Goal: Information Seeking & Learning: Learn about a topic

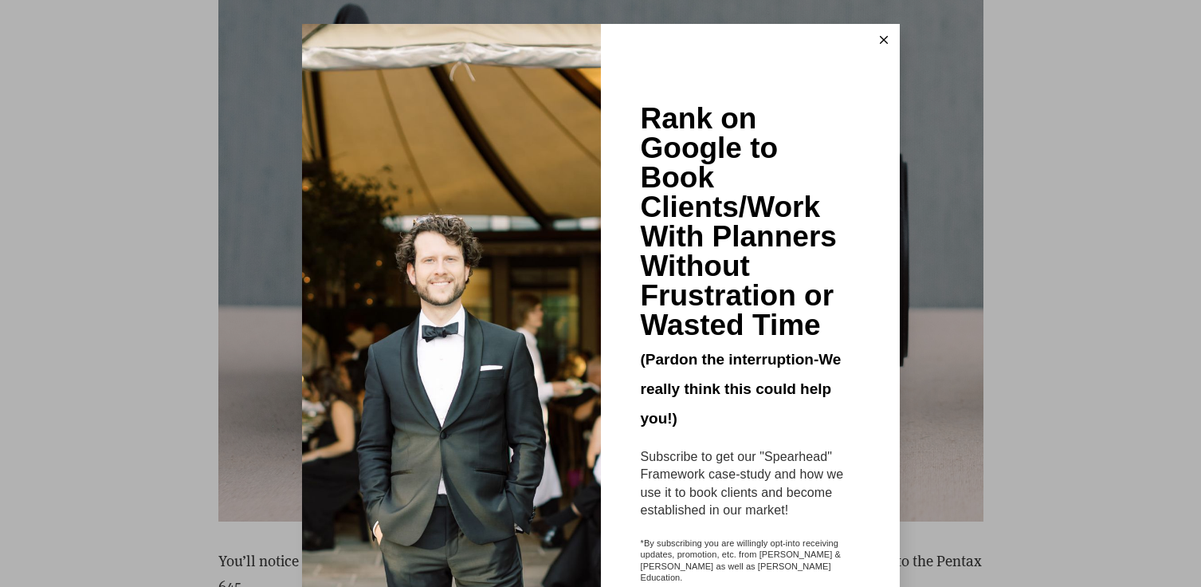
scroll to position [6000, 0]
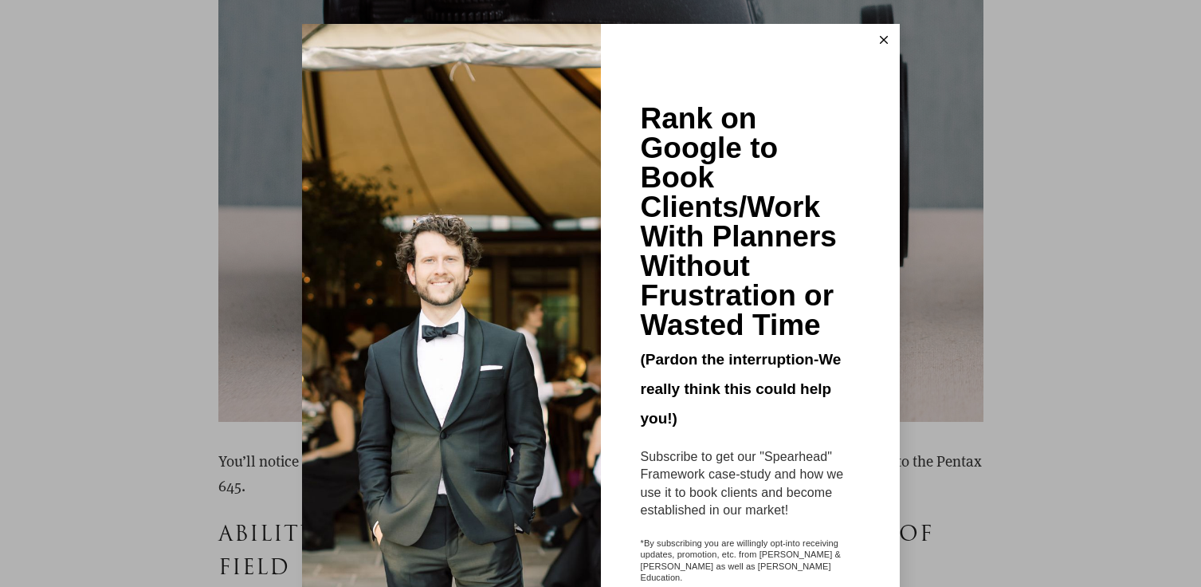
click at [234, 379] on div "Rank on Google to Book Clients/Work With Planners Without Frustration or Wasted…" at bounding box center [600, 293] width 1201 height 587
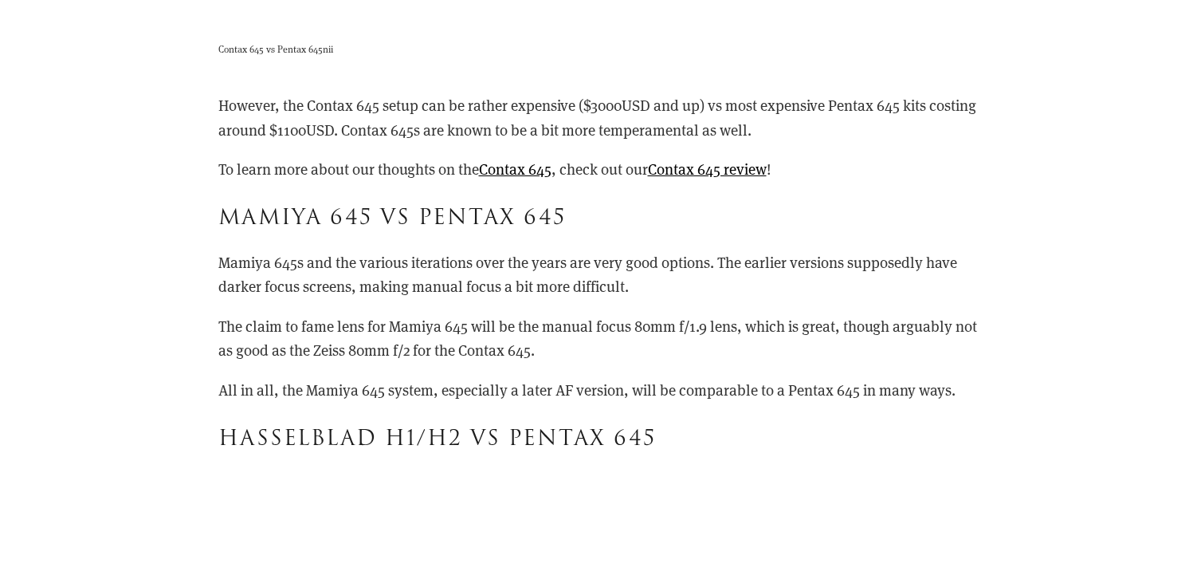
scroll to position [10414, 0]
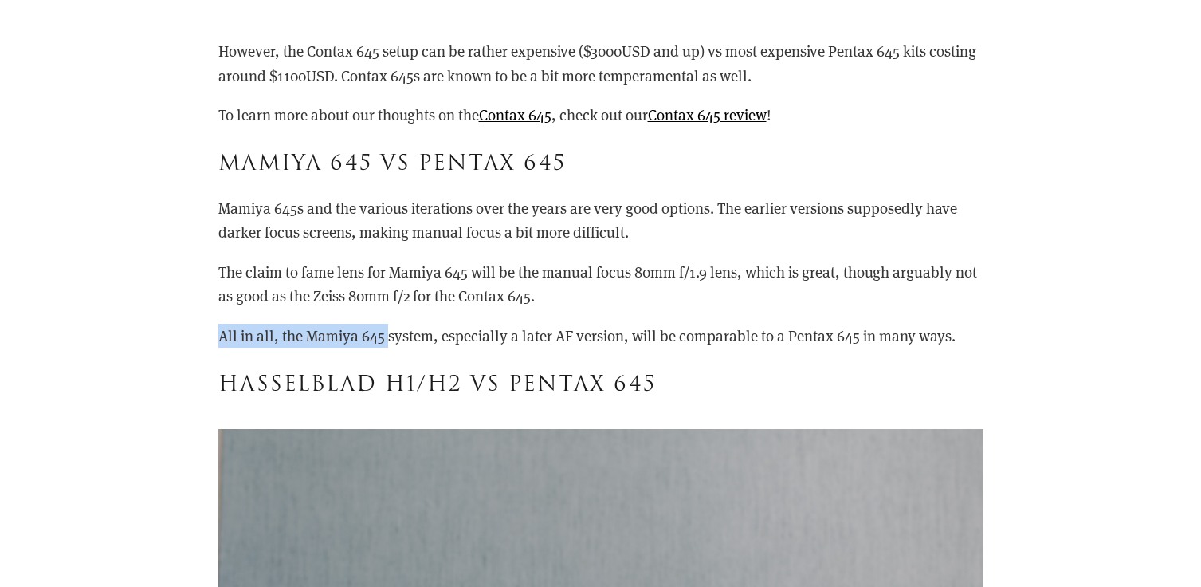
drag, startPoint x: 191, startPoint y: 328, endPoint x: 387, endPoint y: 341, distance: 196.5
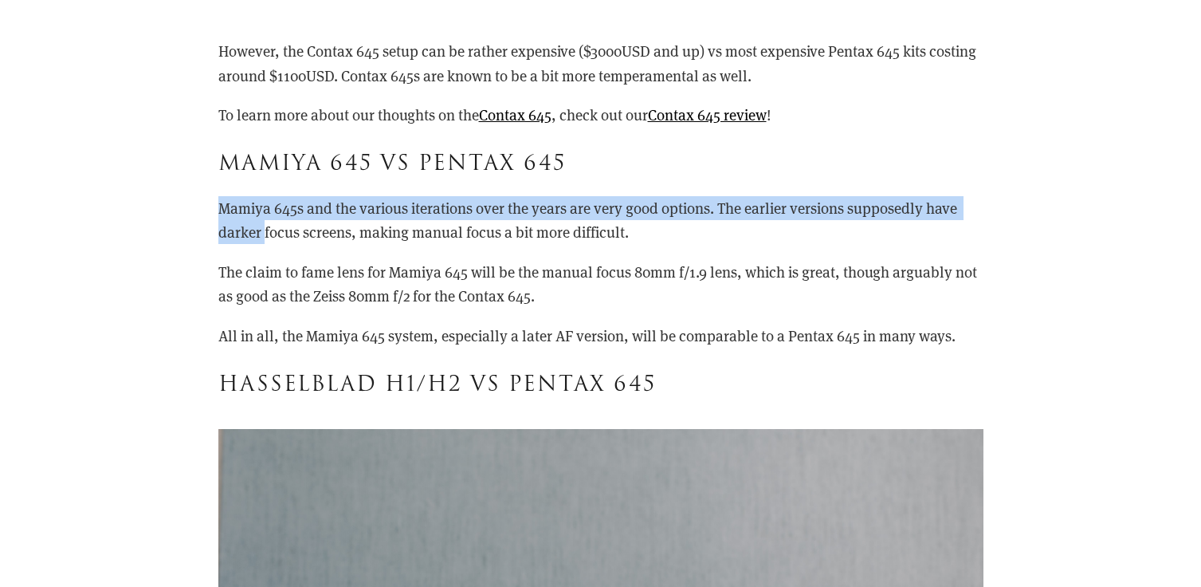
drag, startPoint x: 263, startPoint y: 239, endPoint x: 259, endPoint y: 187, distance: 52.8
click at [259, 186] on div "However, the Contax 645 setup can be rather expensive ($3000USD and up) vs most…" at bounding box center [600, 220] width 765 height 362
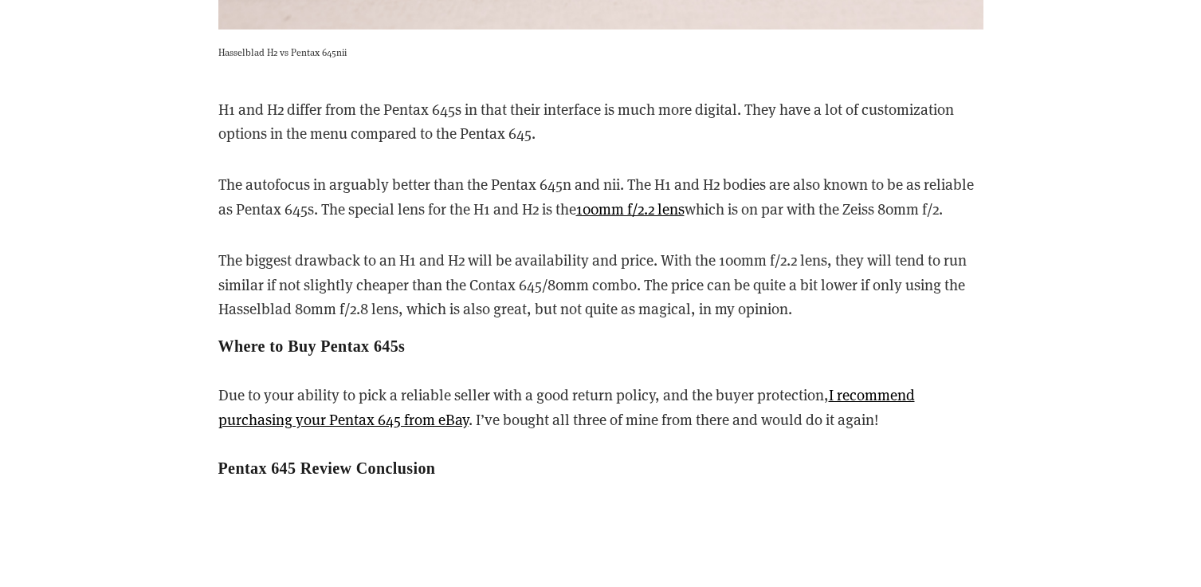
scroll to position [11351, 0]
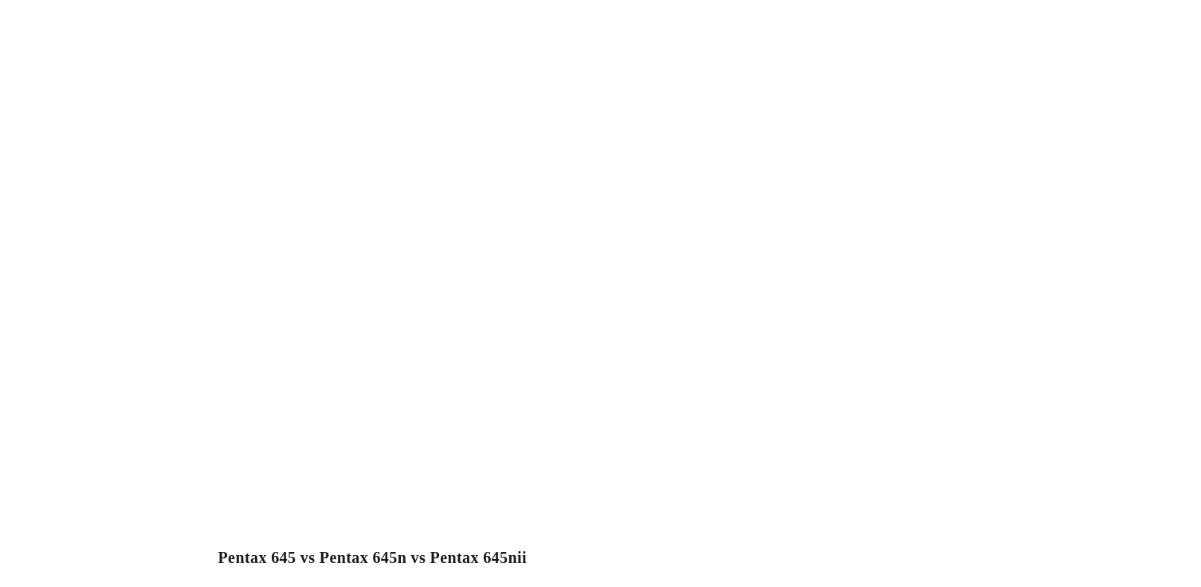
scroll to position [3247, 0]
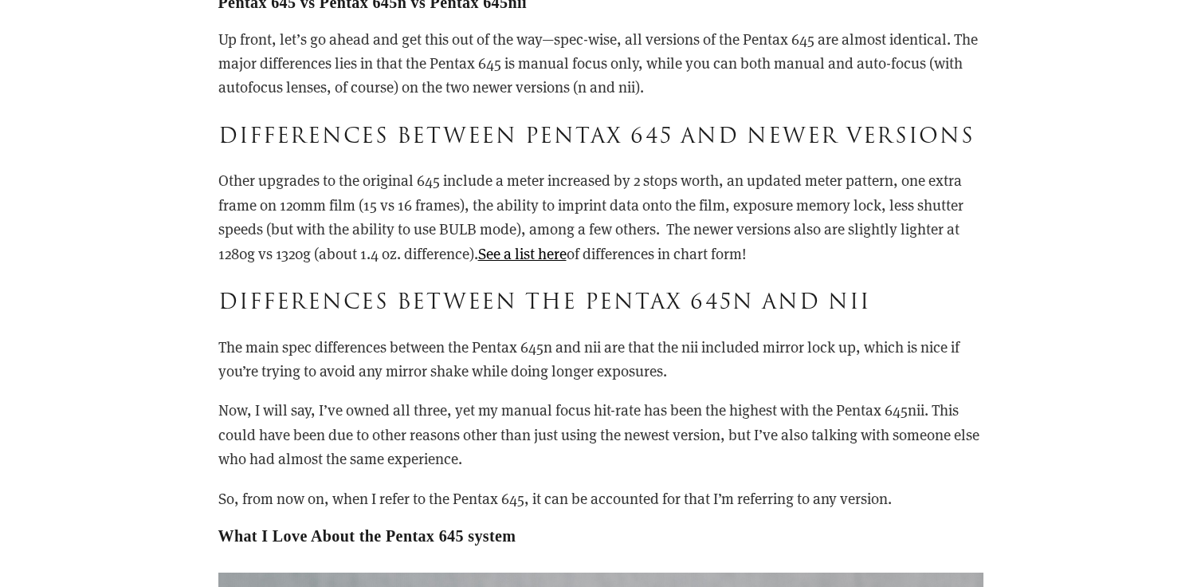
click at [913, 180] on p "Other upgrades to the original 645 include a meter increased by 2 stops worth, …" at bounding box center [600, 216] width 765 height 97
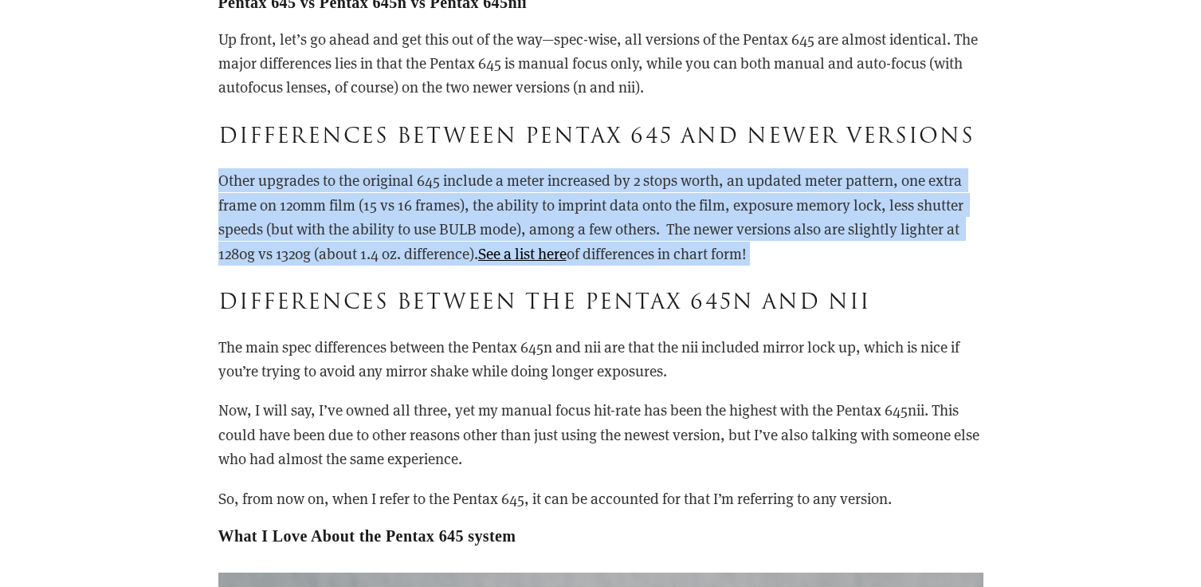
click at [913, 180] on p "Other upgrades to the original 645 include a meter increased by 2 stops worth, …" at bounding box center [600, 216] width 765 height 97
click at [502, 194] on p "Other upgrades to the original 645 include a meter increased by 2 stops worth, …" at bounding box center [600, 216] width 765 height 97
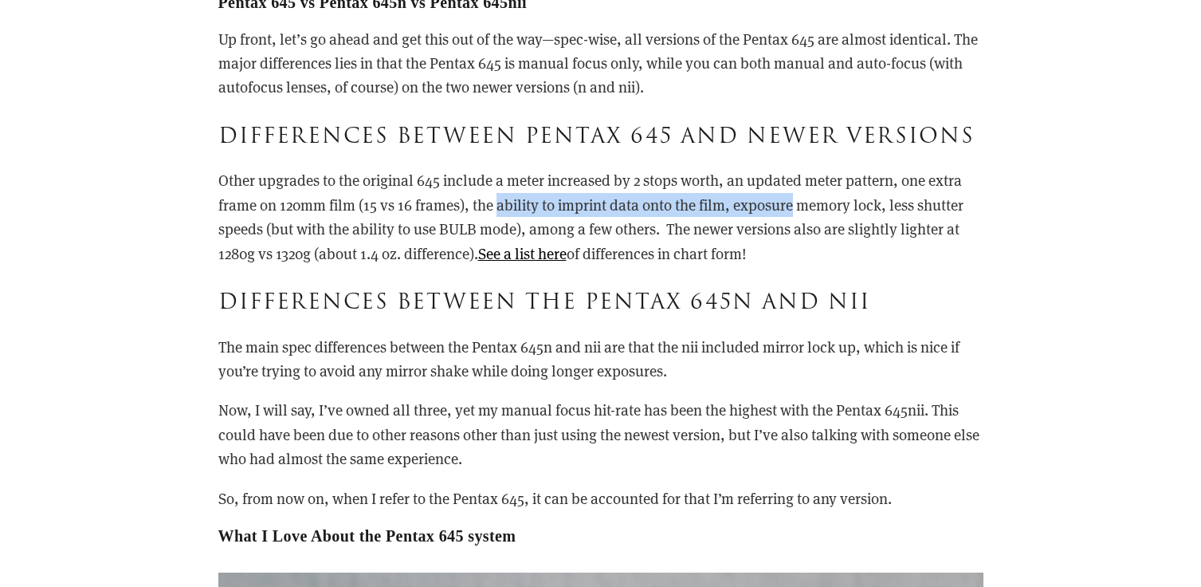
drag, startPoint x: 503, startPoint y: 194, endPoint x: 756, endPoint y: 203, distance: 252.9
click at [756, 203] on p "Other upgrades to the original 645 include a meter increased by 2 stops worth, …" at bounding box center [600, 216] width 765 height 97
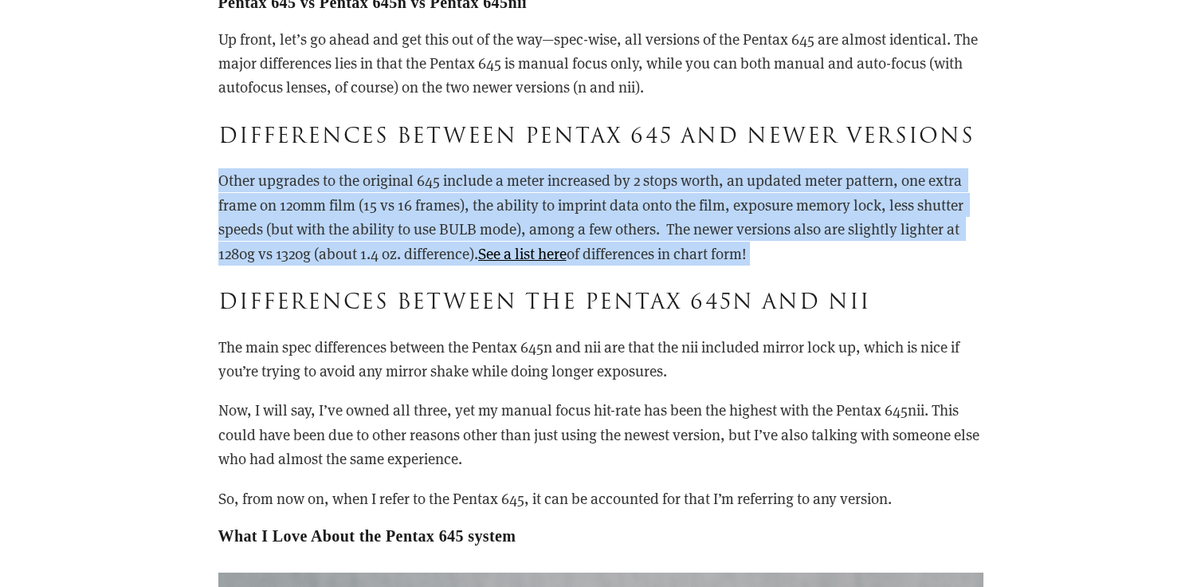
click at [756, 203] on p "Other upgrades to the original 645 include a meter increased by 2 stops worth, …" at bounding box center [600, 216] width 765 height 97
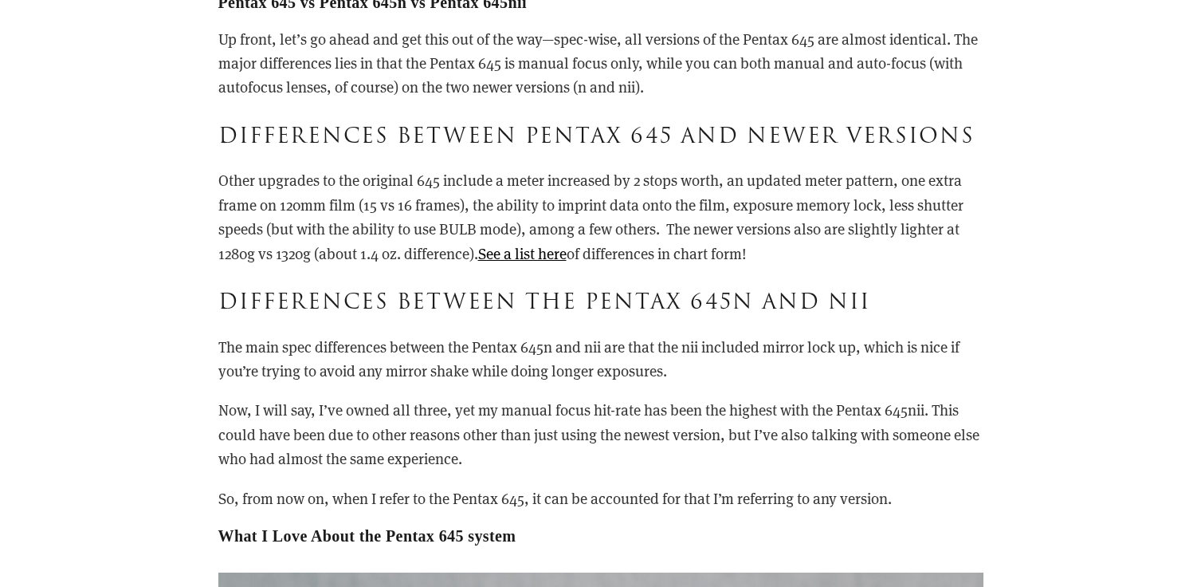
click at [795, 236] on p "Other upgrades to the original 645 include a meter increased by 2 stops worth, …" at bounding box center [600, 216] width 765 height 97
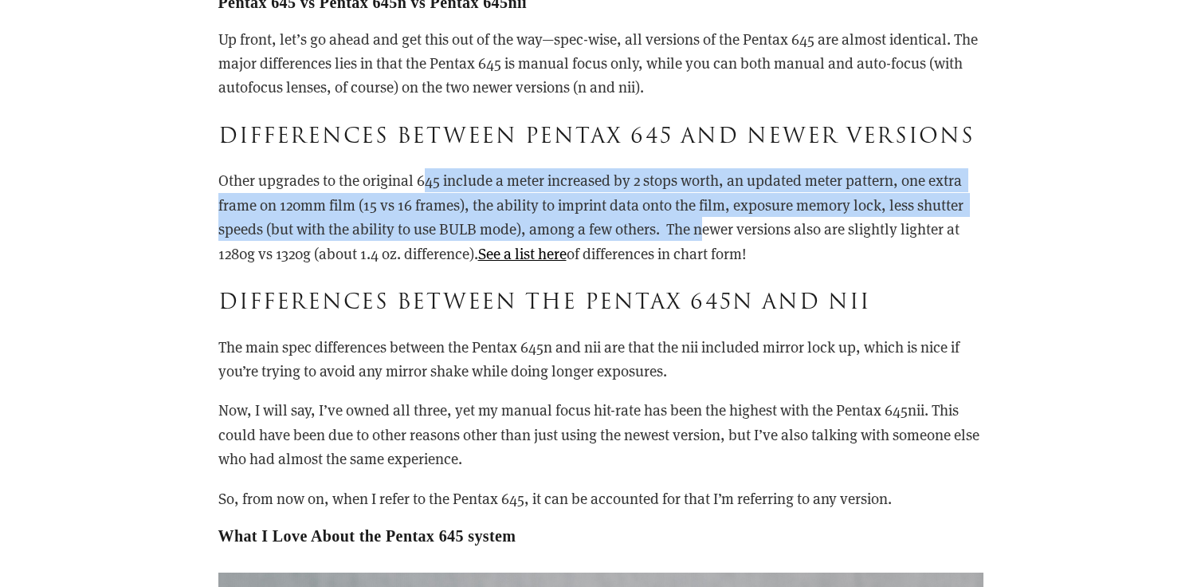
drag, startPoint x: 706, startPoint y: 235, endPoint x: 426, endPoint y: 178, distance: 286.4
click at [426, 178] on p "Other upgrades to the original 645 include a meter increased by 2 stops worth, …" at bounding box center [600, 216] width 765 height 97
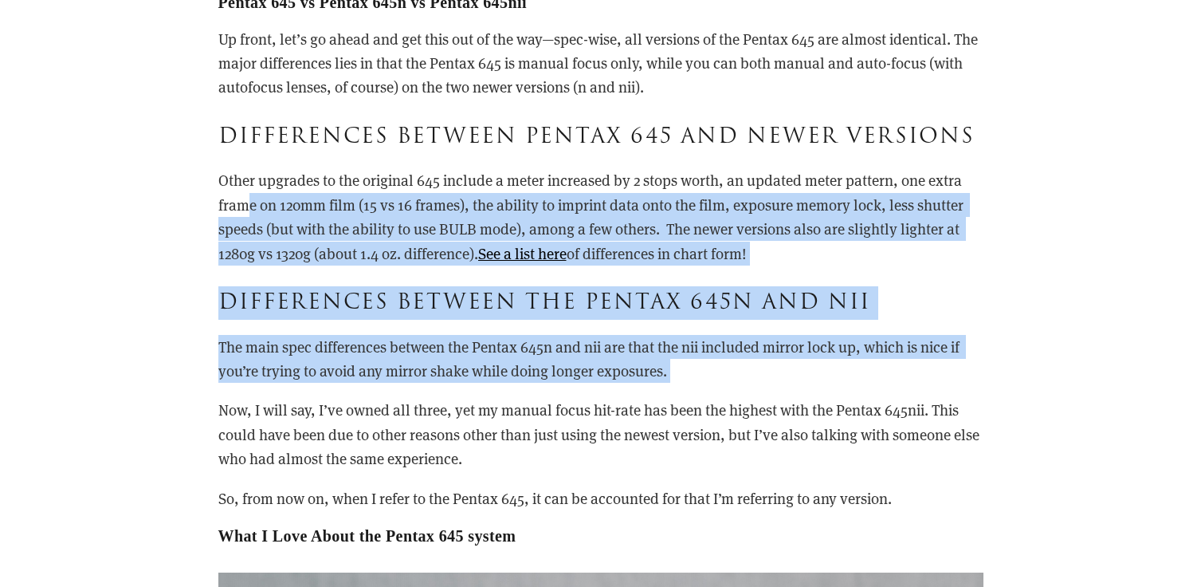
drag, startPoint x: 267, startPoint y: 198, endPoint x: 886, endPoint y: 389, distance: 648.0
click at [866, 386] on div "Pentax 645 vs Pentax 645n vs Pentax 645nii Up front, let’s go ahead and get thi…" at bounding box center [600, 269] width 765 height 552
click at [866, 277] on div "Pentax 645 vs Pentax 645n vs Pentax 645nii Up front, let’s go ahead and get thi…" at bounding box center [600, 269] width 765 height 552
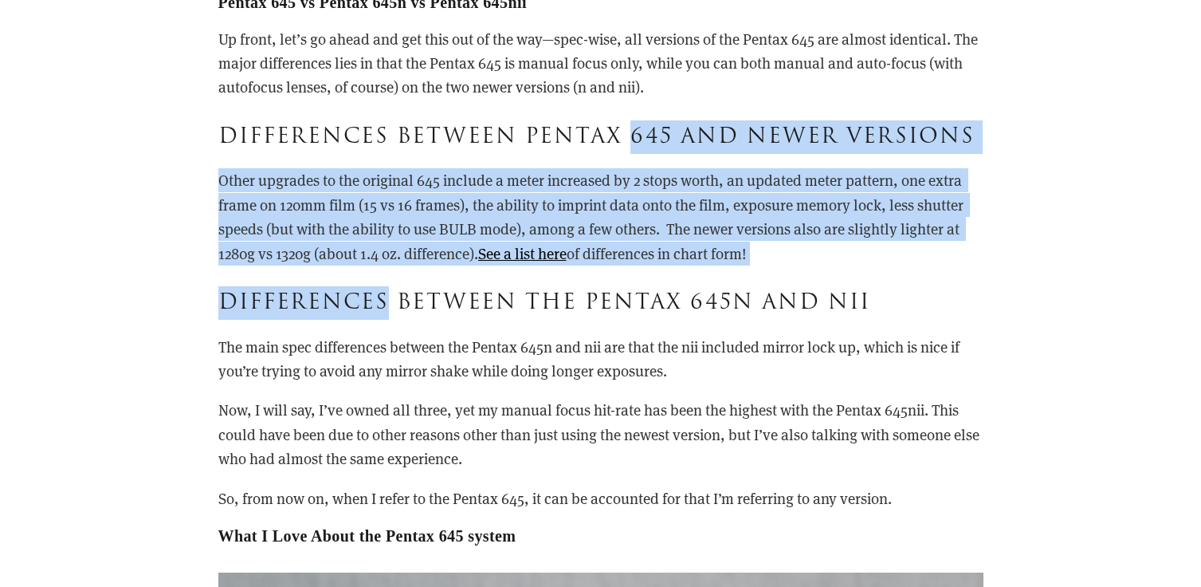
drag, startPoint x: 866, startPoint y: 277, endPoint x: 572, endPoint y: 96, distance: 345.3
click at [592, 114] on div "Pentax 645 vs Pentax 645n vs Pentax 645nii Up front, let’s go ahead and get thi…" at bounding box center [600, 269] width 765 height 552
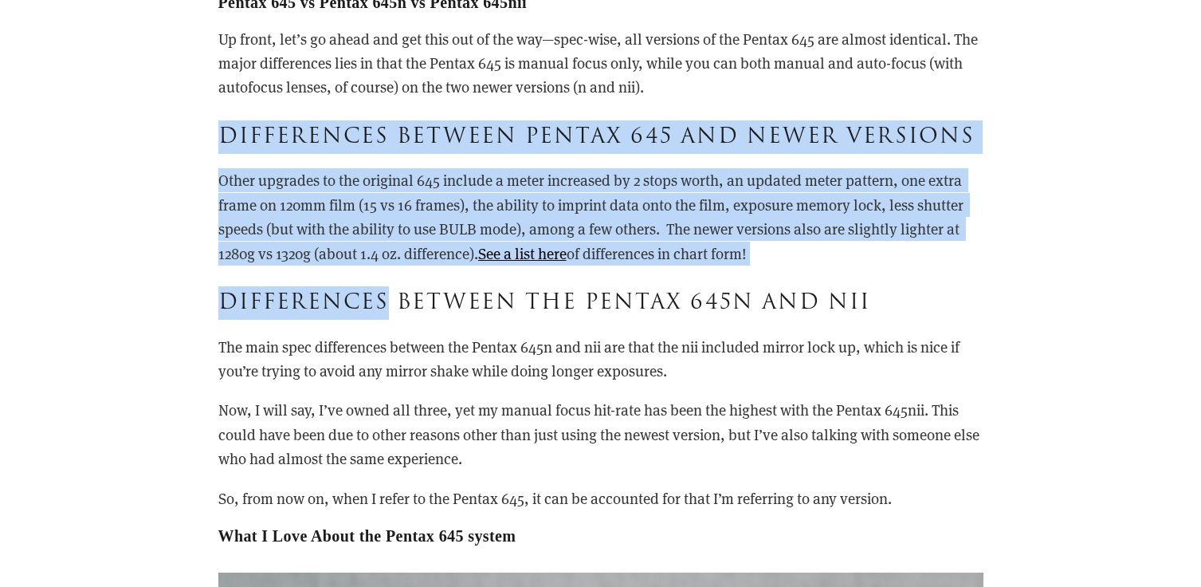
click at [248, 183] on p "Other upgrades to the original 645 include a meter increased by 2 stops worth, …" at bounding box center [600, 216] width 765 height 97
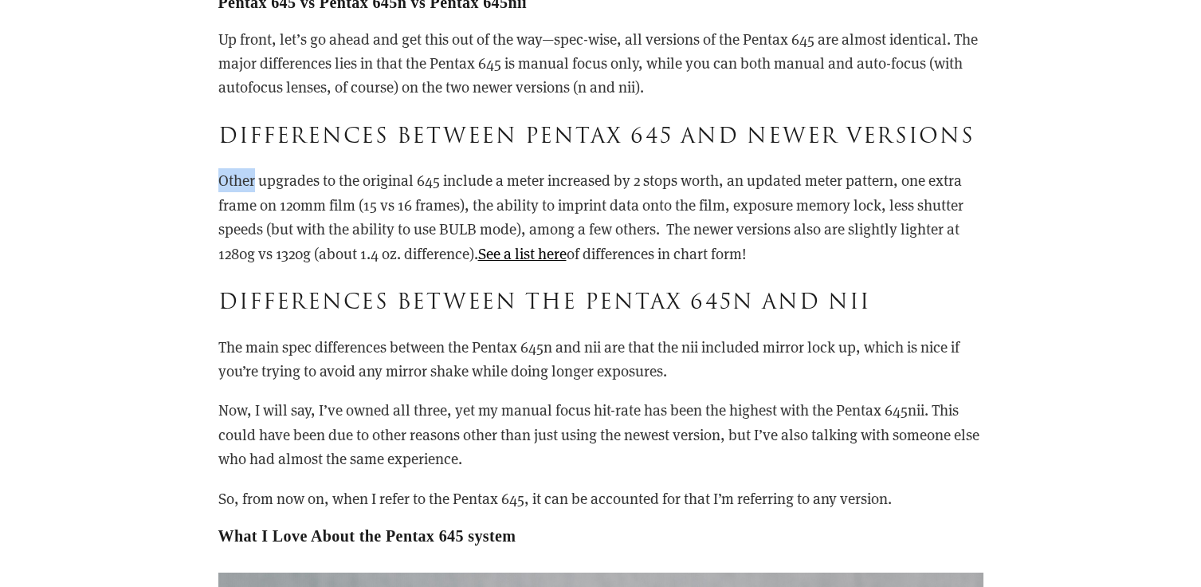
click at [248, 183] on p "Other upgrades to the original 645 include a meter increased by 2 stops worth, …" at bounding box center [600, 216] width 765 height 97
click at [246, 171] on p "Other upgrades to the original 645 include a meter increased by 2 stops worth, …" at bounding box center [600, 216] width 765 height 97
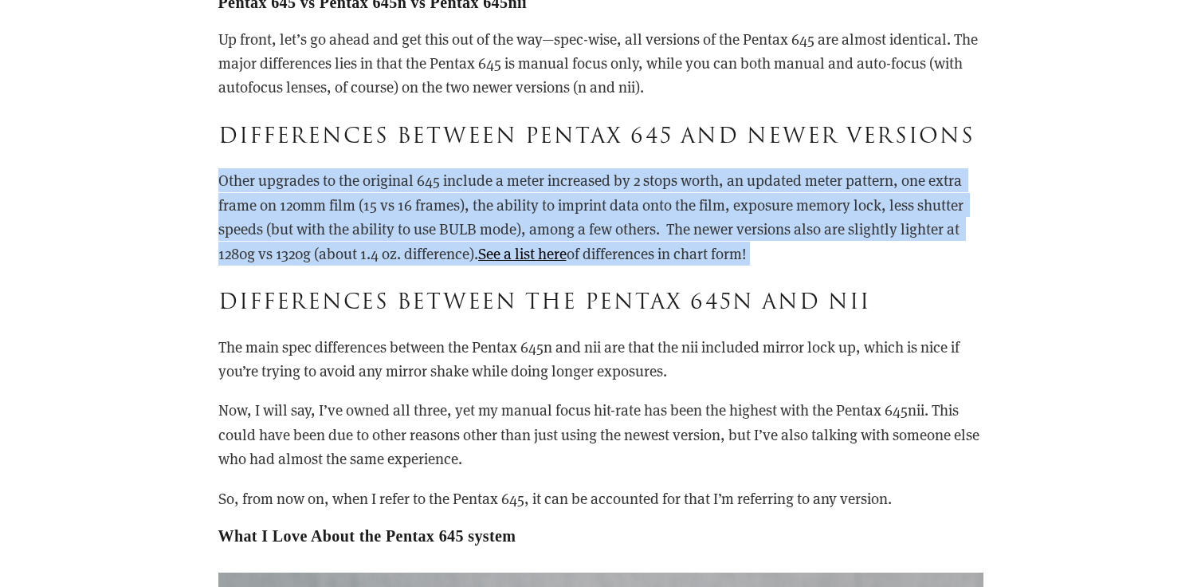
click at [246, 171] on p "Other upgrades to the original 645 include a meter increased by 2 stops worth, …" at bounding box center [600, 216] width 765 height 97
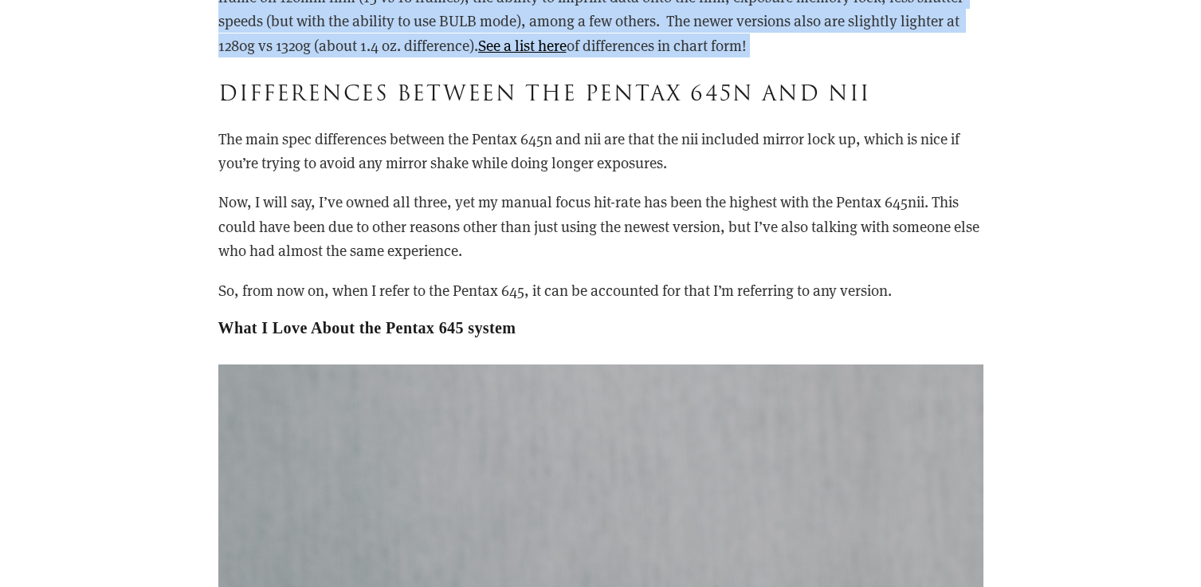
scroll to position [3456, 0]
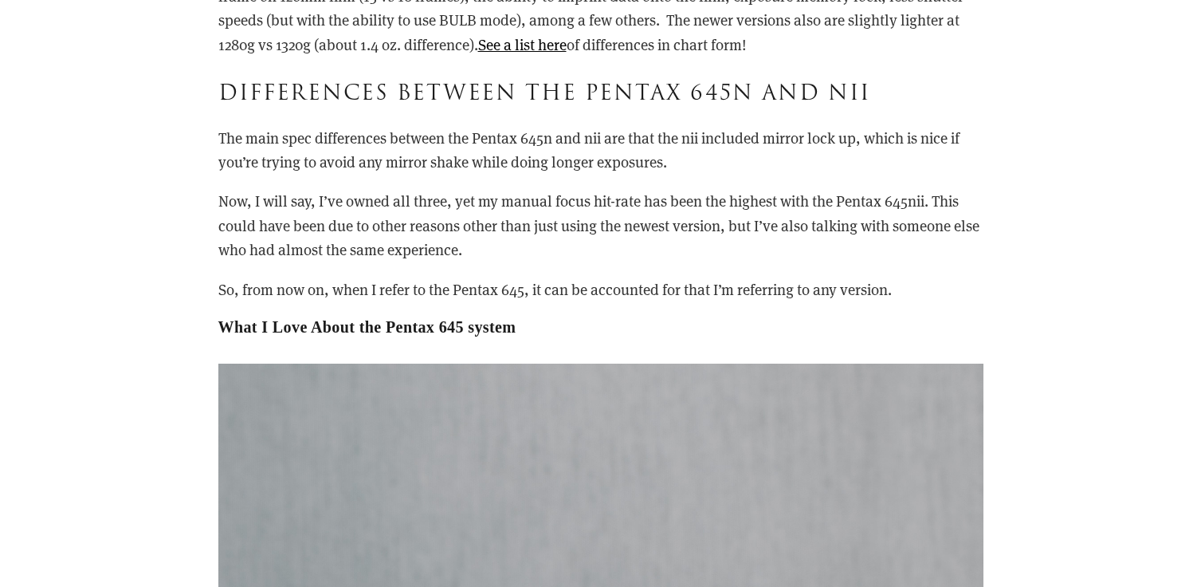
click at [293, 110] on div "Pentax 645 vs Pentax 645n vs Pentax 645nii Up front, let’s go ahead and get thi…" at bounding box center [600, 60] width 765 height 552
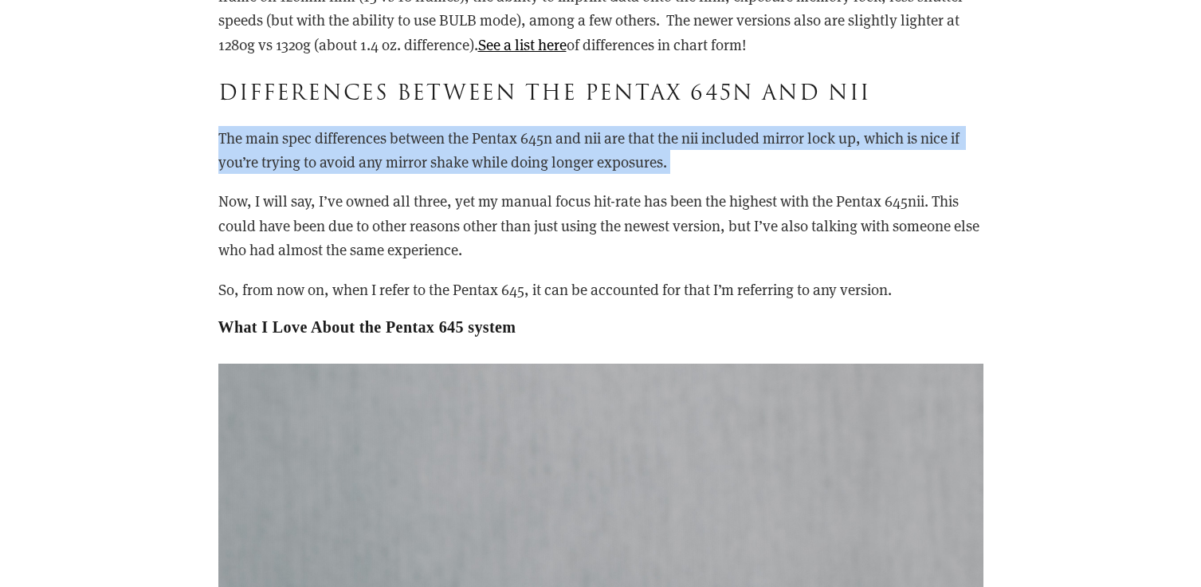
click at [293, 110] on div "Pentax 645 vs Pentax 645n vs Pentax 645nii Up front, let’s go ahead and get thi…" at bounding box center [600, 60] width 765 height 552
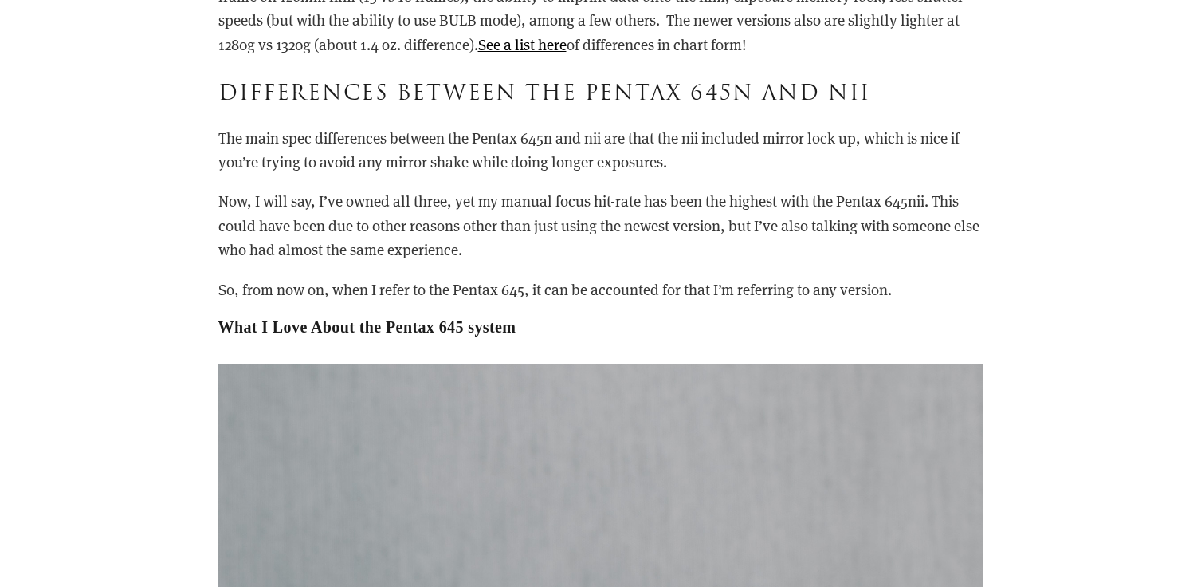
click at [290, 92] on h3 "differences between the Pentax 645n and nii" at bounding box center [600, 93] width 765 height 33
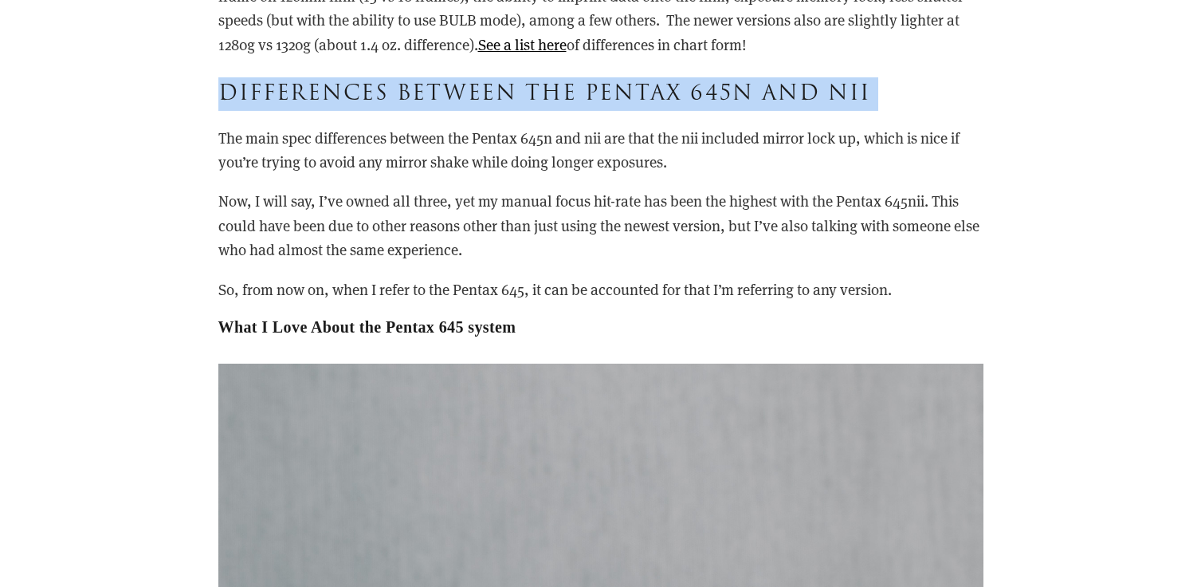
click at [290, 92] on h3 "differences between the Pentax 645n and nii" at bounding box center [600, 93] width 765 height 33
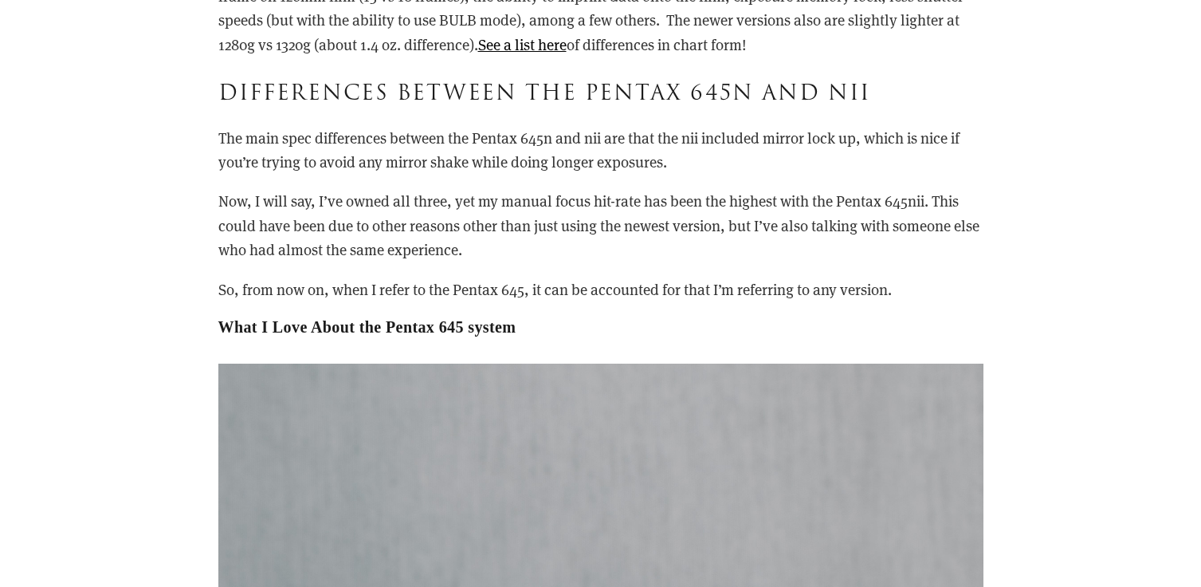
click at [268, 159] on p "The main spec differences between the Pentax 645n and nii are that the nii incl…" at bounding box center [600, 150] width 765 height 49
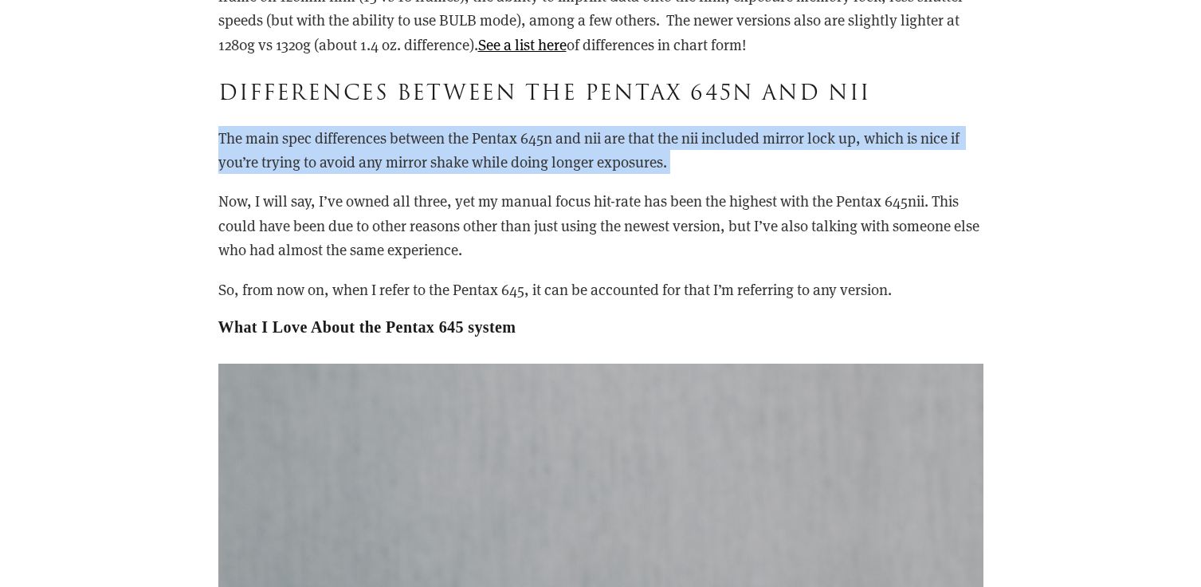
click at [268, 159] on p "The main spec differences between the Pentax 645n and nii are that the nii incl…" at bounding box center [600, 150] width 765 height 49
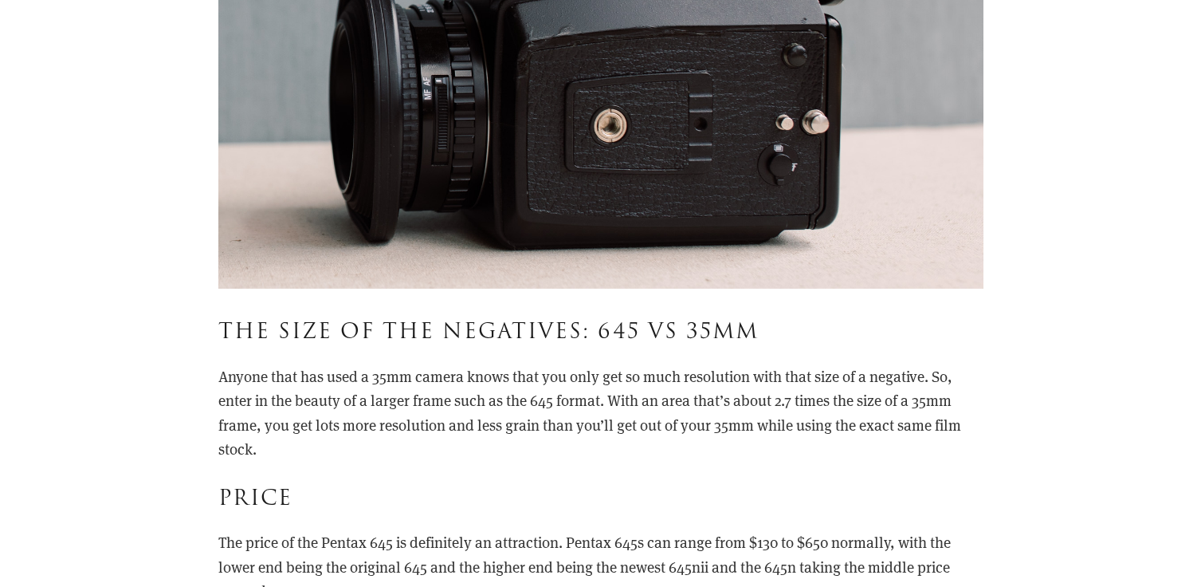
scroll to position [4243, 0]
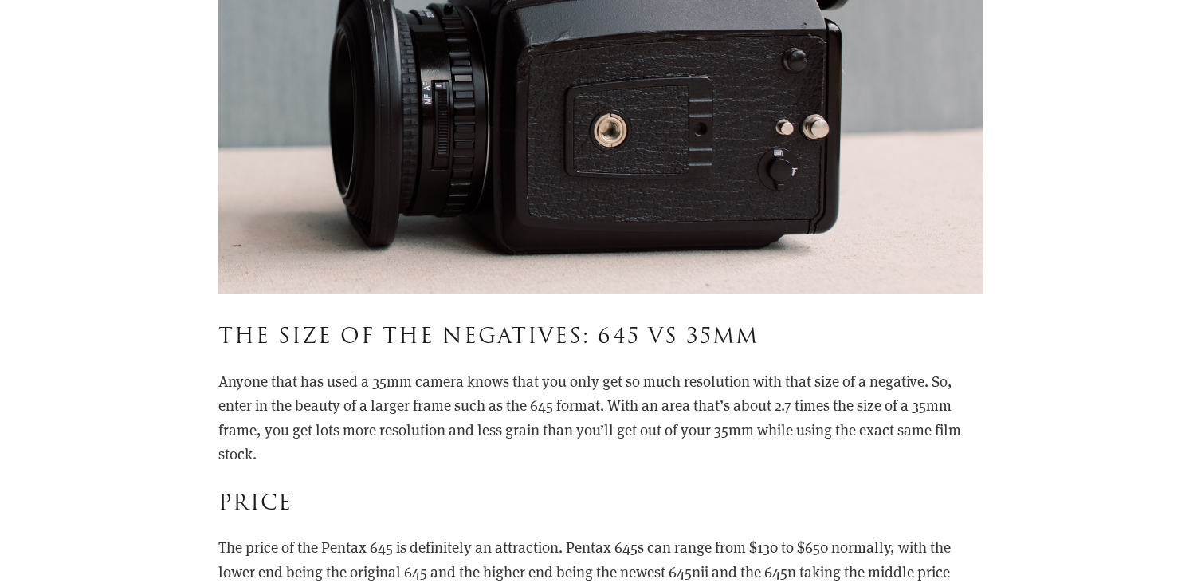
click at [298, 351] on h3 "The Size of the Negatives: 645 vs 35mm" at bounding box center [600, 336] width 765 height 33
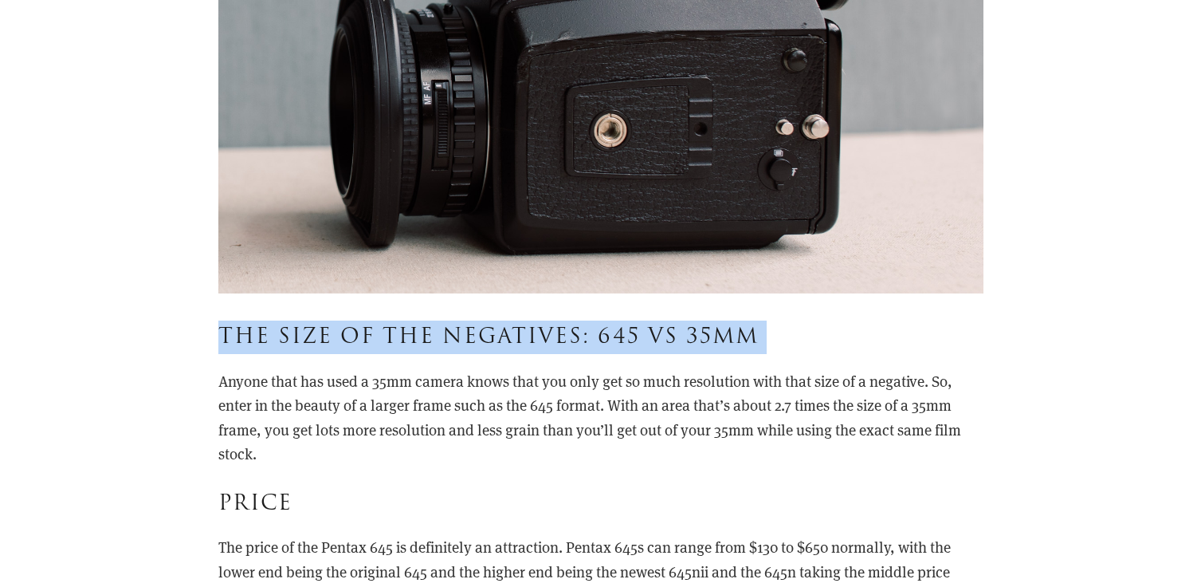
click at [298, 351] on h3 "The Size of the Negatives: 645 vs 35mm" at bounding box center [600, 336] width 765 height 33
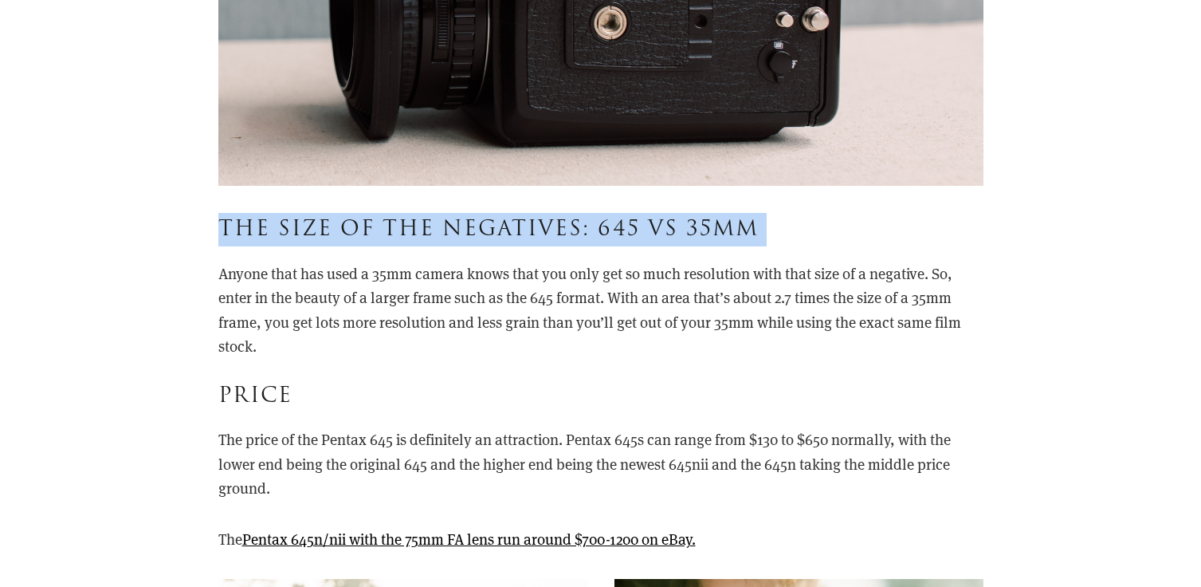
scroll to position [4356, 0]
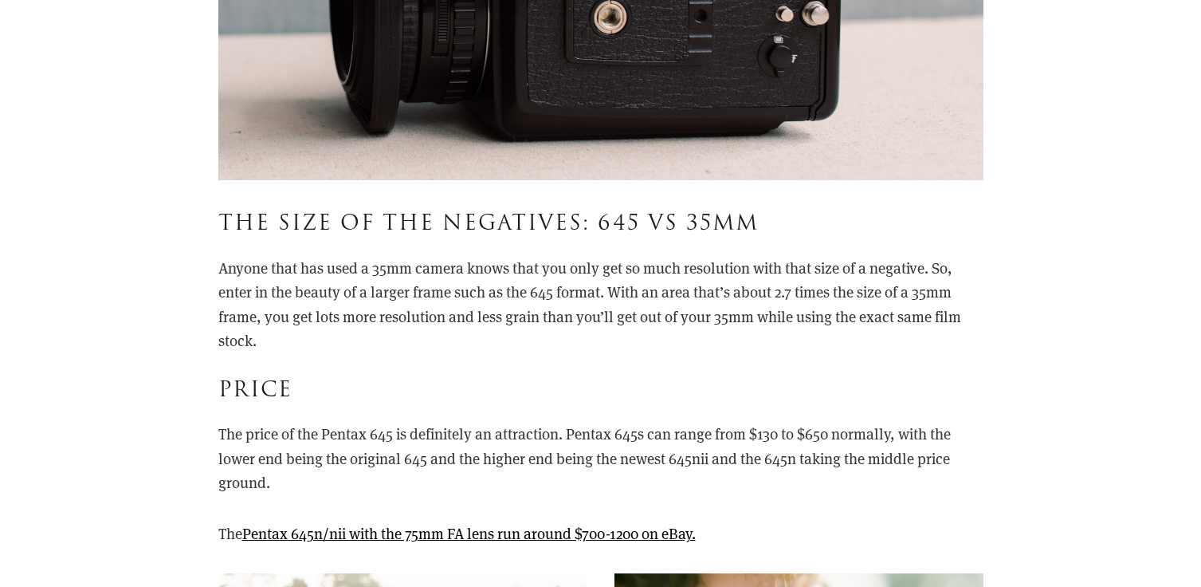
click at [279, 264] on p "Anyone that has used a 35mm camera knows that you only get so much resolution w…" at bounding box center [600, 304] width 765 height 97
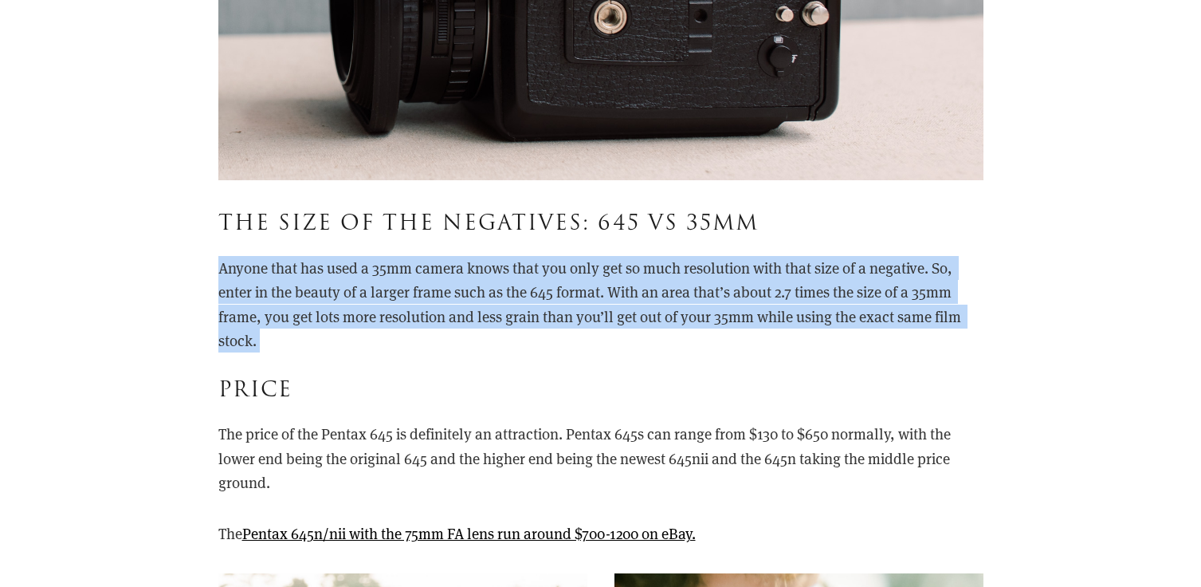
click at [279, 264] on p "Anyone that has used a 35mm camera knows that you only get so much resolution w…" at bounding box center [600, 304] width 765 height 97
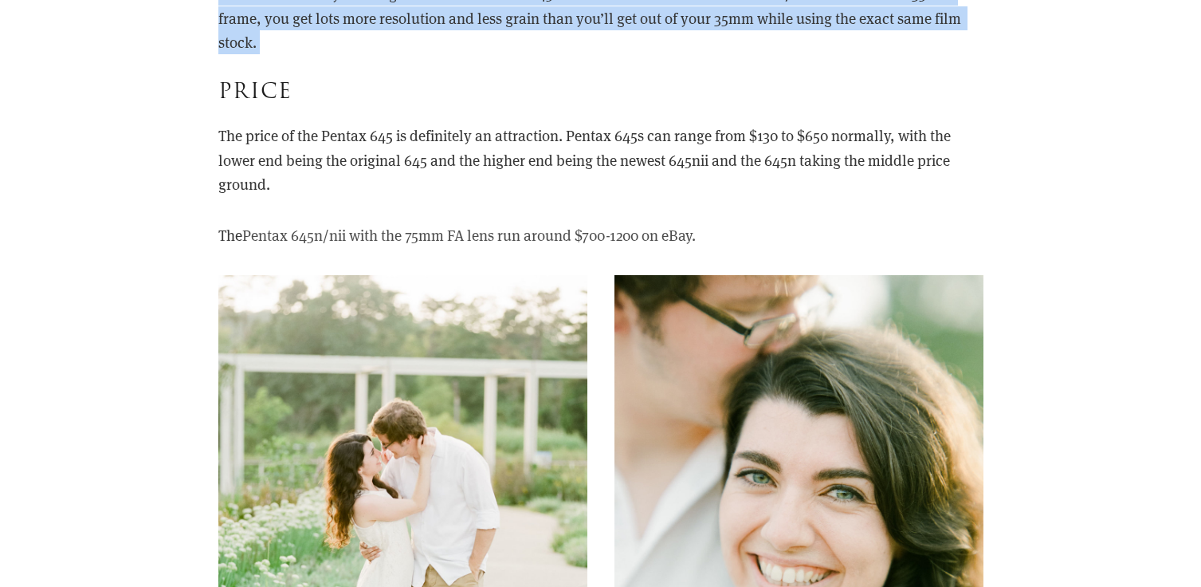
scroll to position [4630, 0]
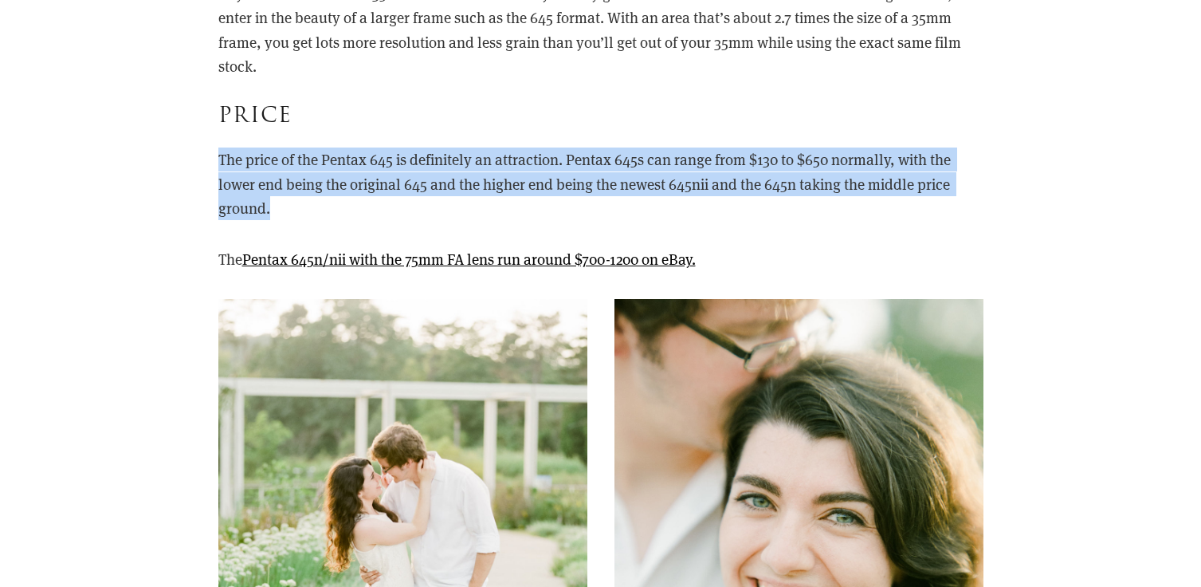
drag, startPoint x: 281, startPoint y: 225, endPoint x: 190, endPoint y: 139, distance: 125.8
click at [223, 188] on p "The price of the Pentax 645 is definitely an attraction. Pentax 645s can range …" at bounding box center [600, 183] width 765 height 73
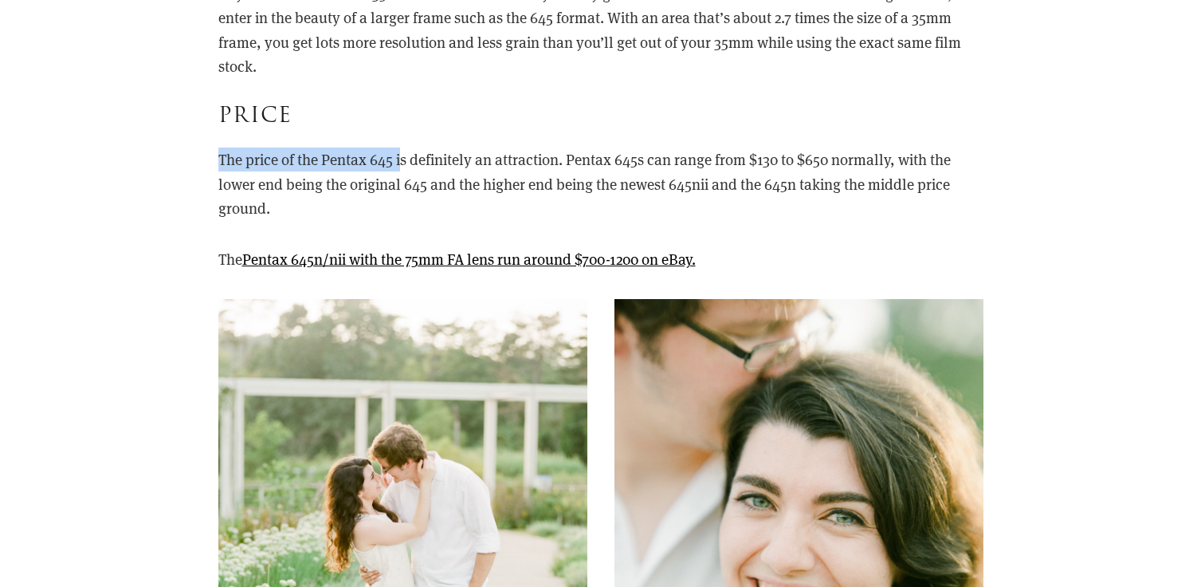
drag, startPoint x: 218, startPoint y: 160, endPoint x: 402, endPoint y: 167, distance: 183.5
click at [402, 167] on p "The price of the Pentax 645 is definitely an attraction. Pentax 645s can range …" at bounding box center [600, 183] width 765 height 73
click at [434, 176] on p "The price of the Pentax 645 is definitely an attraction. Pentax 645s can range …" at bounding box center [600, 183] width 765 height 73
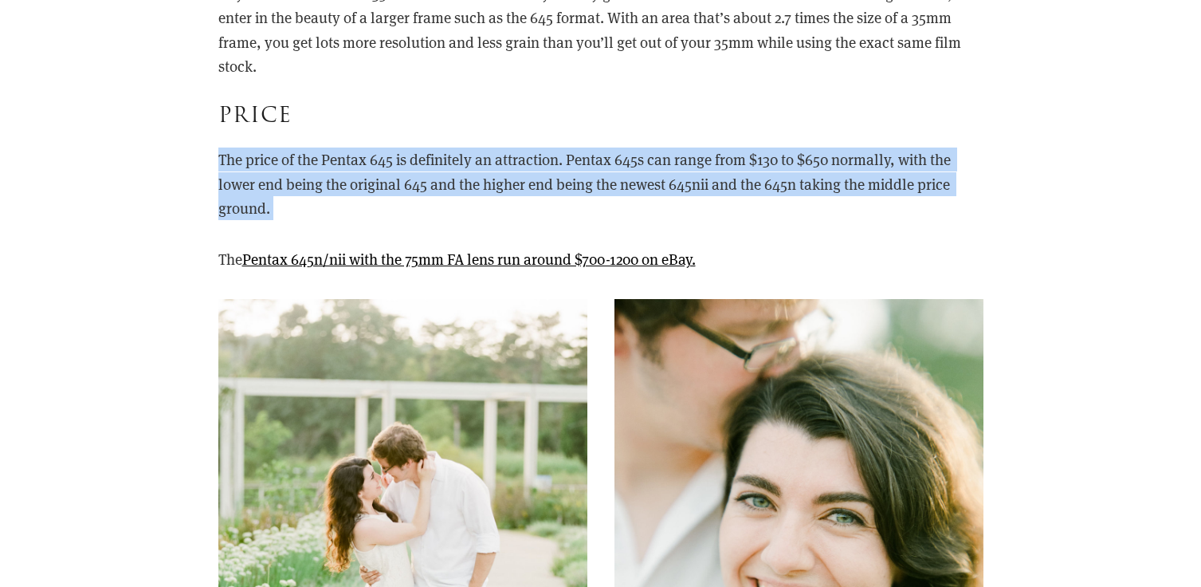
click at [434, 176] on p "The price of the Pentax 645 is definitely an attraction. Pentax 645s can range …" at bounding box center [600, 183] width 765 height 73
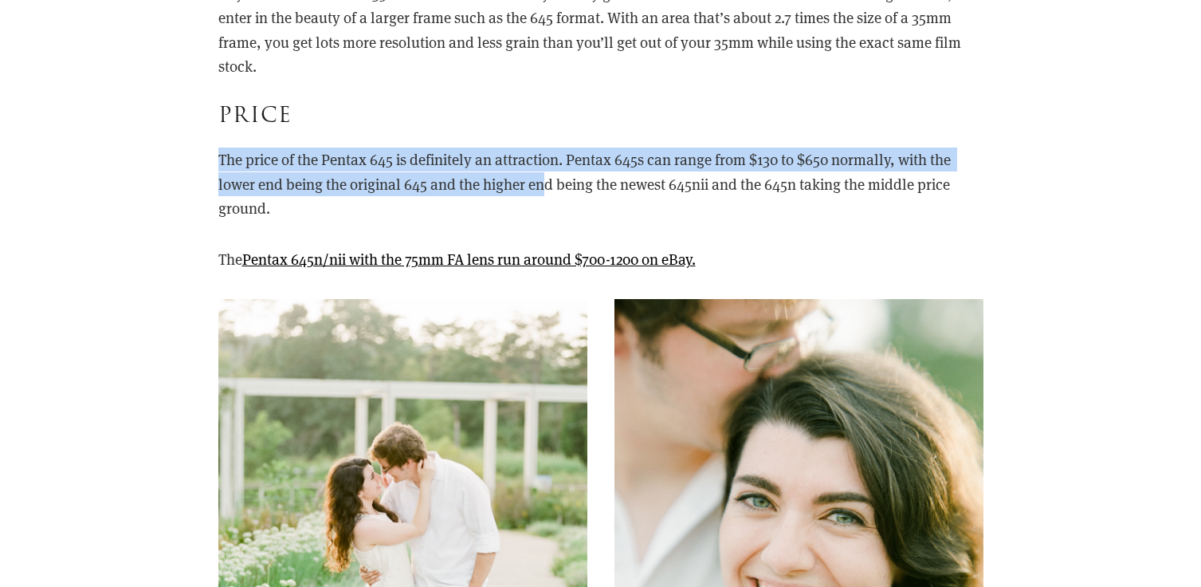
drag, startPoint x: 544, startPoint y: 193, endPoint x: 405, endPoint y: 102, distance: 166.5
click at [406, 103] on div "The Size of the Negatives: 645 vs 35mm Anyone that has used a 35mm camera knows…" at bounding box center [600, 76] width 765 height 287
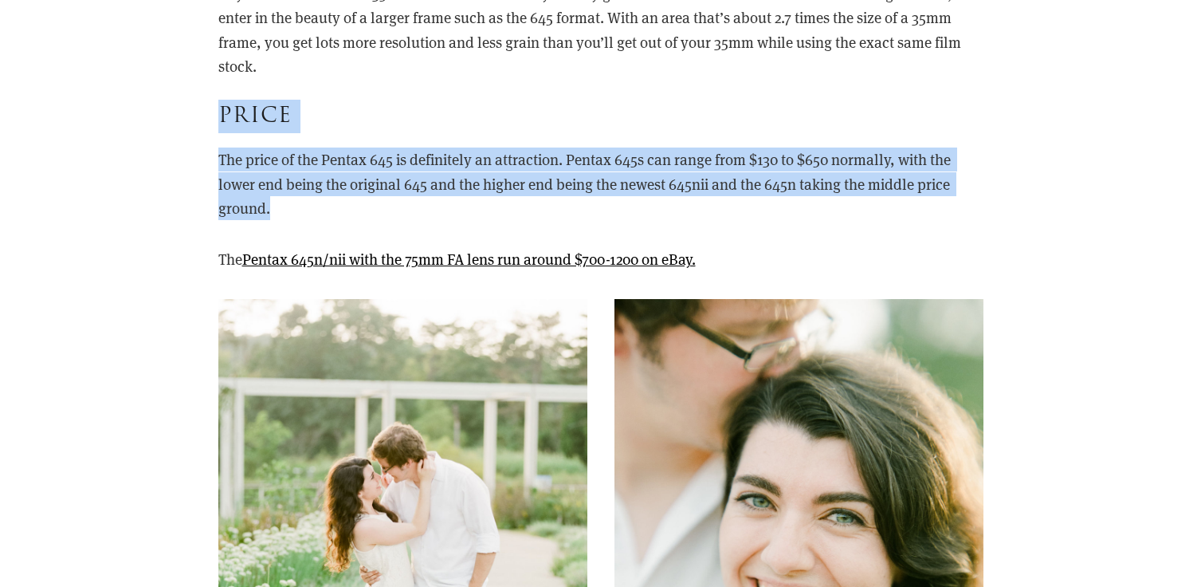
drag, startPoint x: 281, startPoint y: 214, endPoint x: 170, endPoint y: 109, distance: 152.8
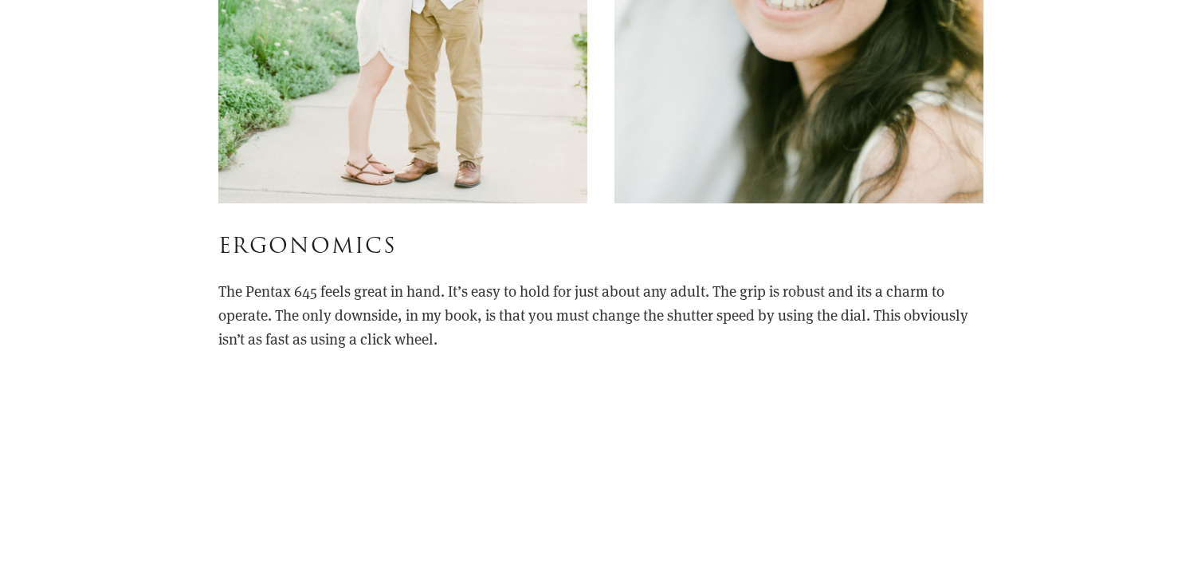
scroll to position [5335, 0]
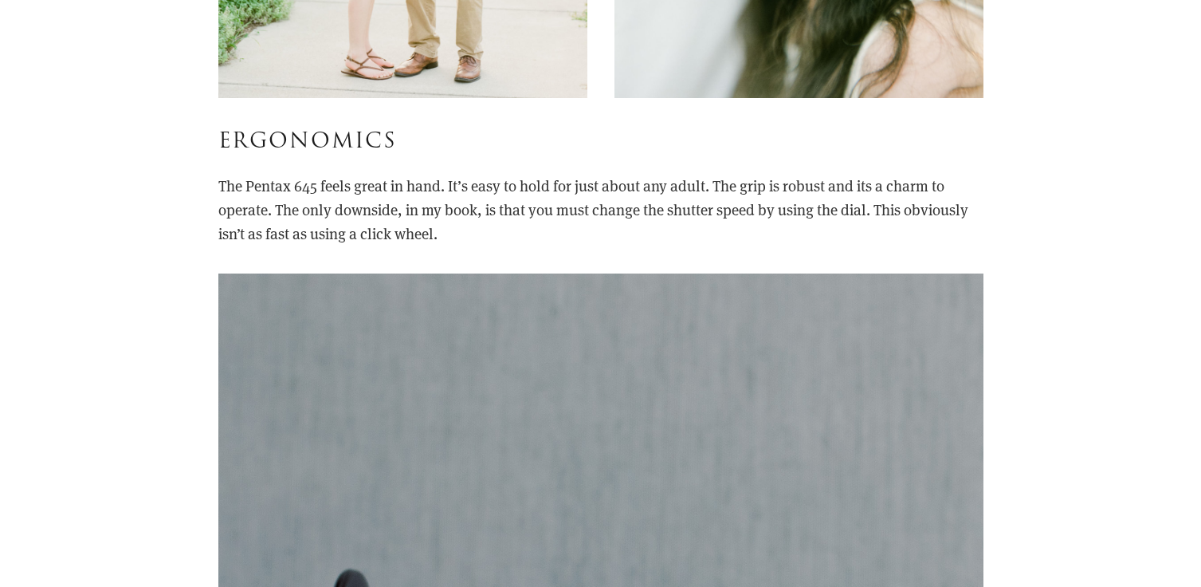
click at [348, 192] on p "The Pentax 645 feels great in hand. It’s easy to hold for just about any adult.…" at bounding box center [600, 210] width 765 height 73
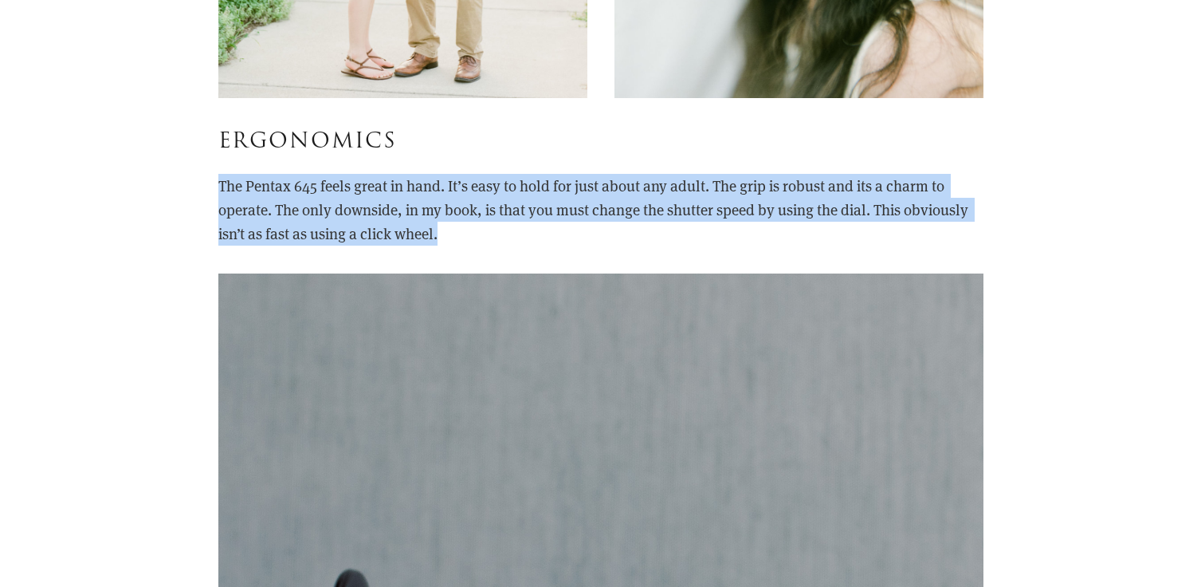
click at [348, 192] on p "The Pentax 645 feels great in hand. It’s easy to hold for just about any adult.…" at bounding box center [600, 210] width 765 height 73
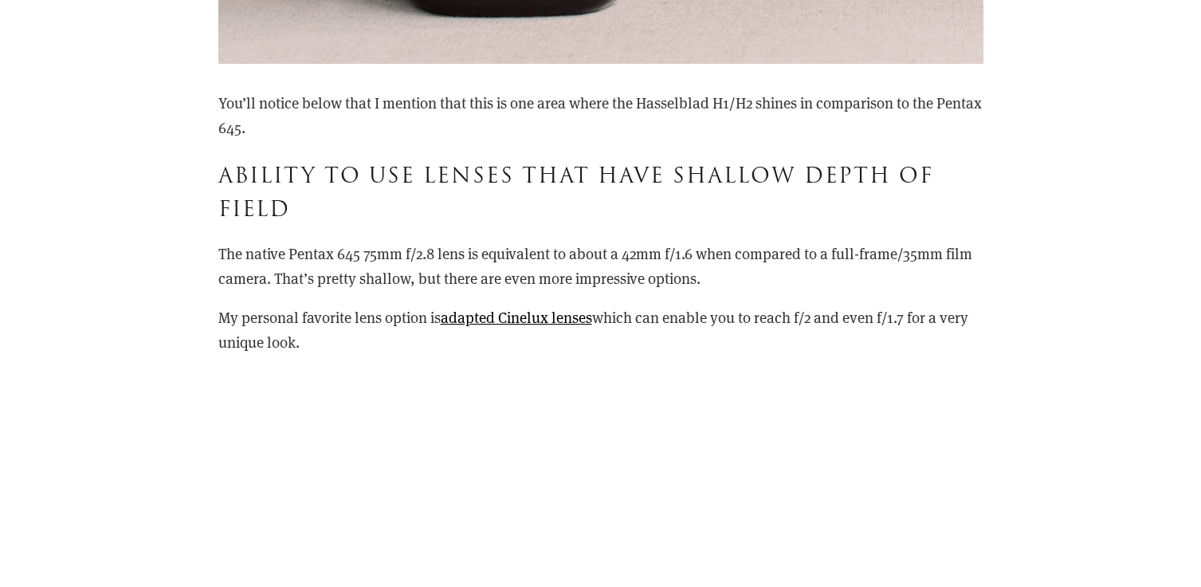
scroll to position [6356, 0]
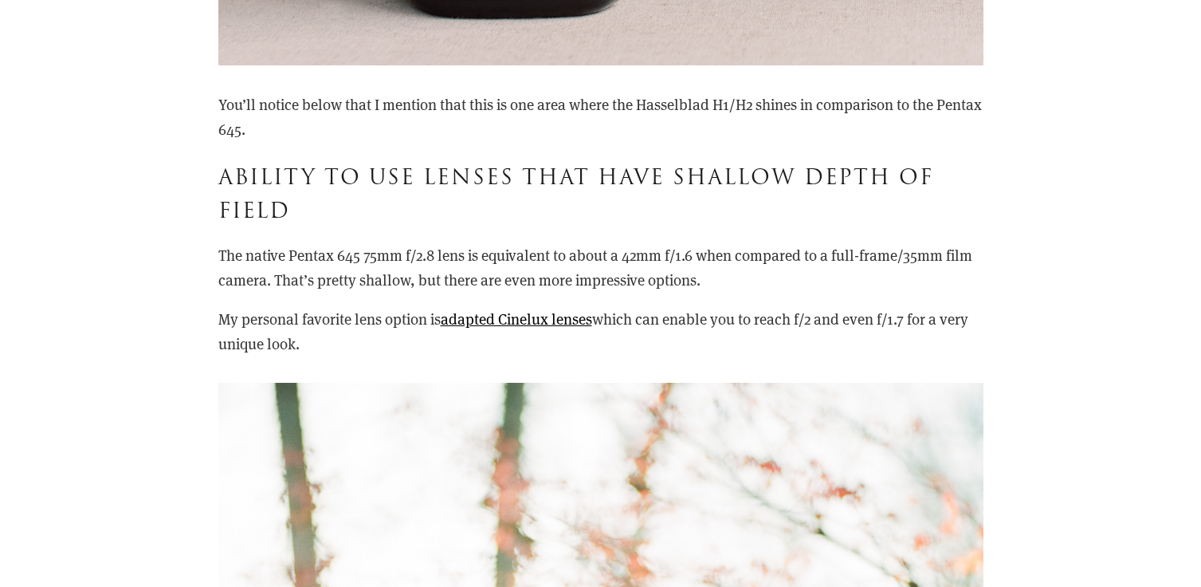
click at [360, 262] on p "The native Pentax 645 75mm f/2.8 lens is equivalent to about a 42mm f/1.6 when …" at bounding box center [600, 267] width 765 height 49
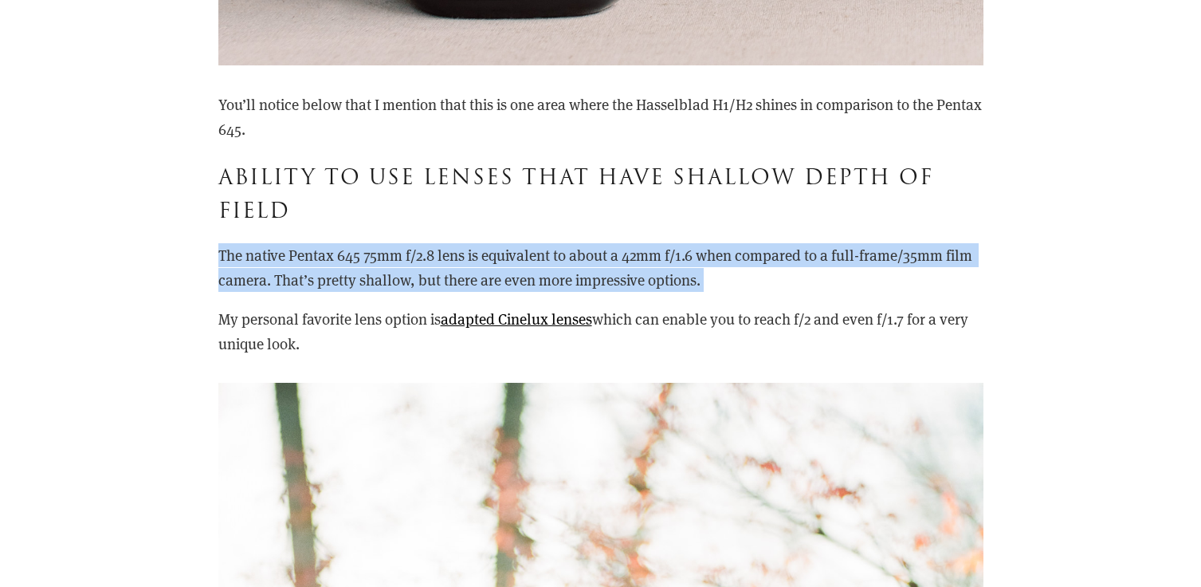
click at [360, 262] on p "The native Pentax 645 75mm f/2.8 lens is equivalent to about a 42mm f/1.6 when …" at bounding box center [600, 267] width 765 height 49
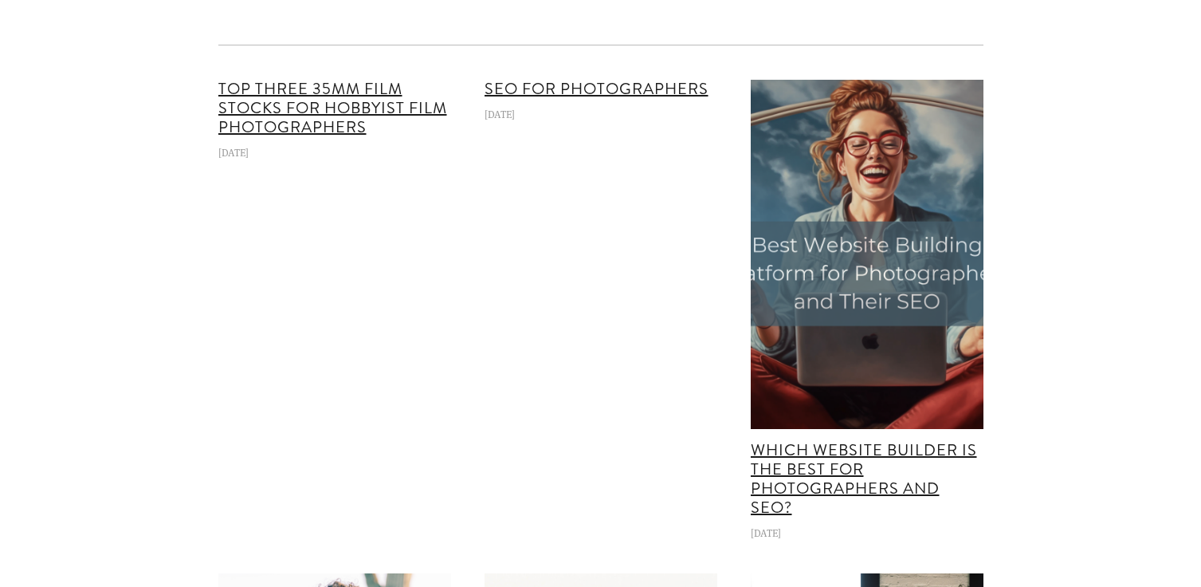
scroll to position [12519, 0]
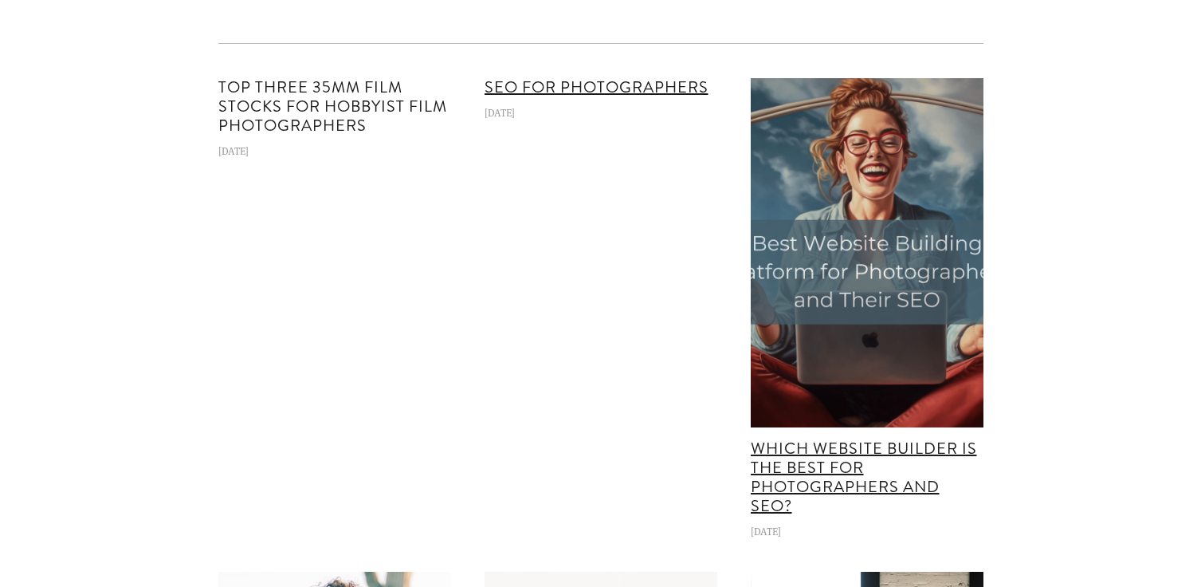
click at [349, 116] on link "Top Three 35mm Film Stocks for Hobbyist Film Photographers" at bounding box center [332, 106] width 229 height 61
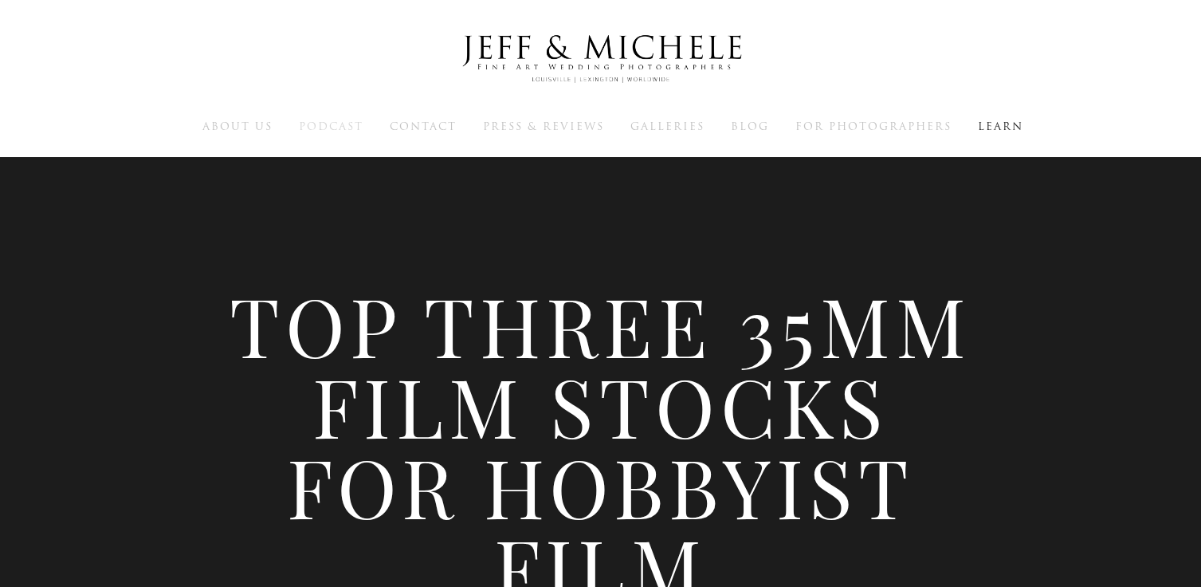
click at [308, 124] on span "Podcast" at bounding box center [331, 126] width 65 height 15
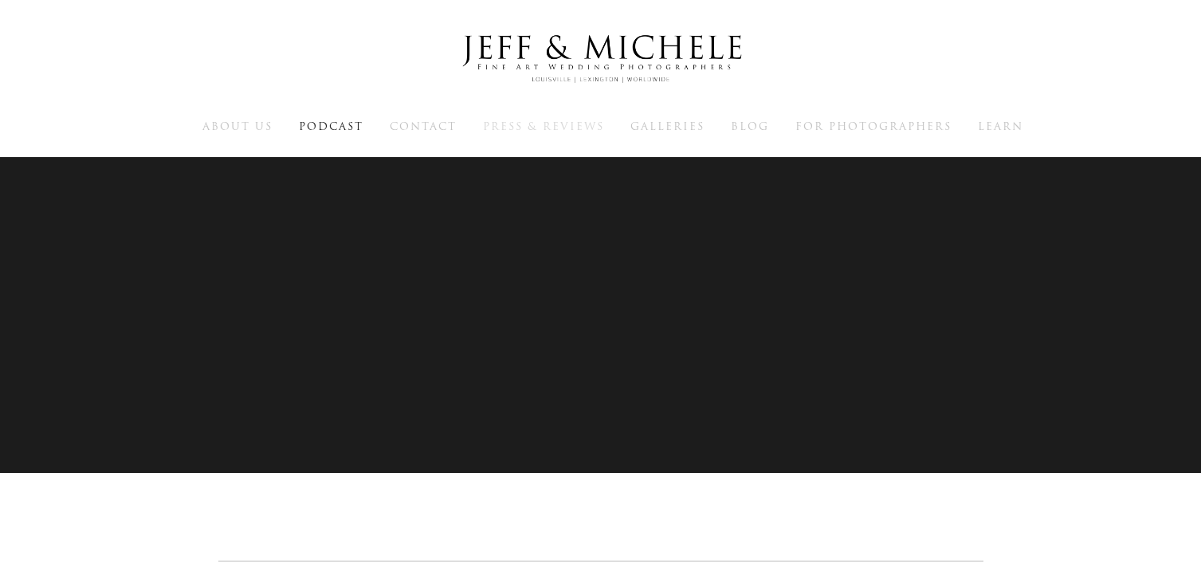
click at [573, 122] on span "Press & Reviews" at bounding box center [543, 126] width 121 height 15
